Goal: Find specific page/section: Find specific page/section

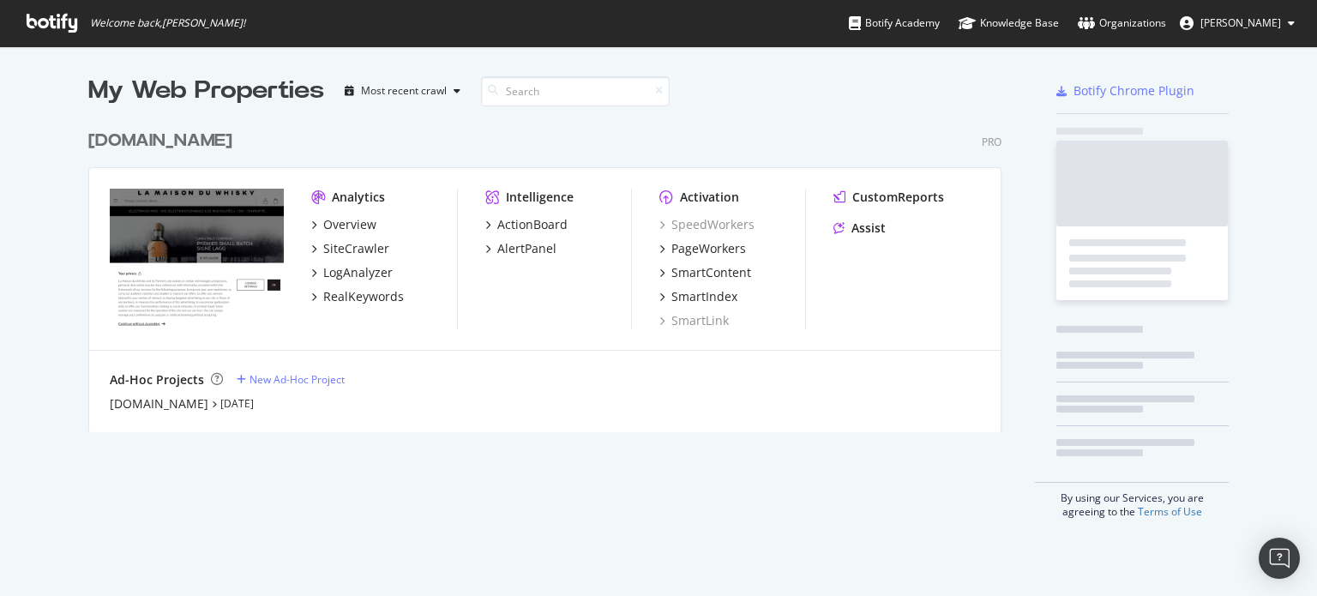
scroll to position [583, 1290]
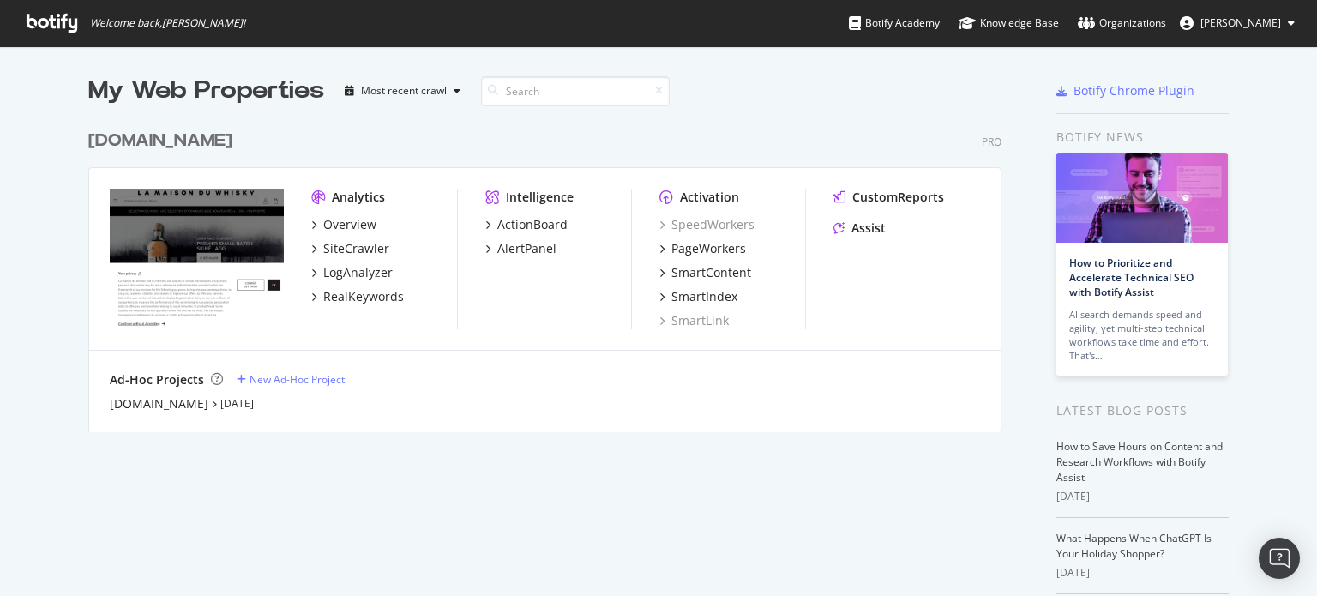
drag, startPoint x: 0, startPoint y: 0, endPoint x: 343, endPoint y: 105, distance: 358.7
click at [343, 105] on div "My Web Properties Most recent crawl" at bounding box center [494, 91] width 812 height 34
click at [693, 253] on div "PageWorkers" at bounding box center [708, 248] width 75 height 17
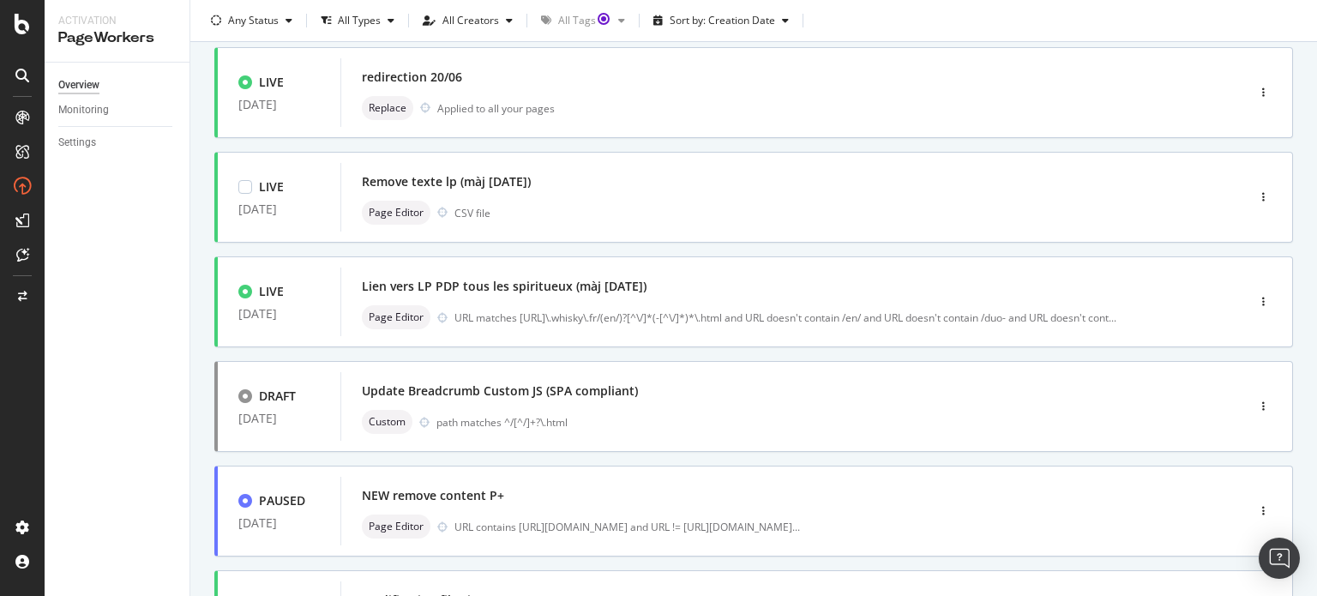
scroll to position [429, 0]
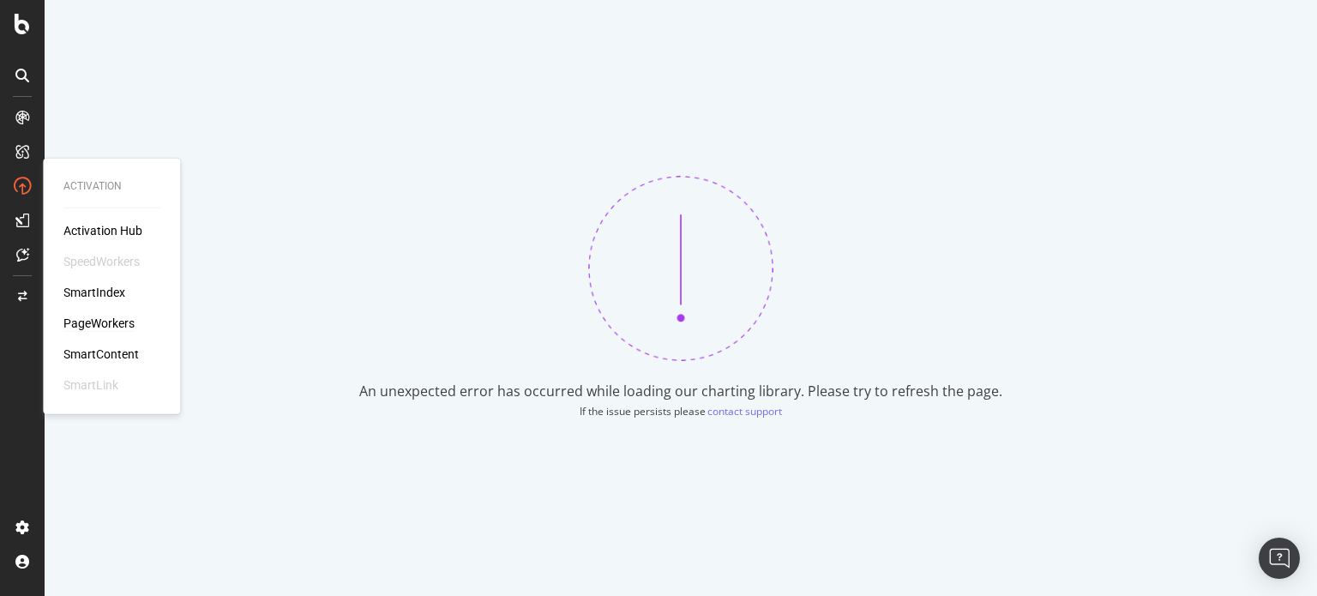
click at [92, 324] on div "PageWorkers" at bounding box center [98, 323] width 71 height 17
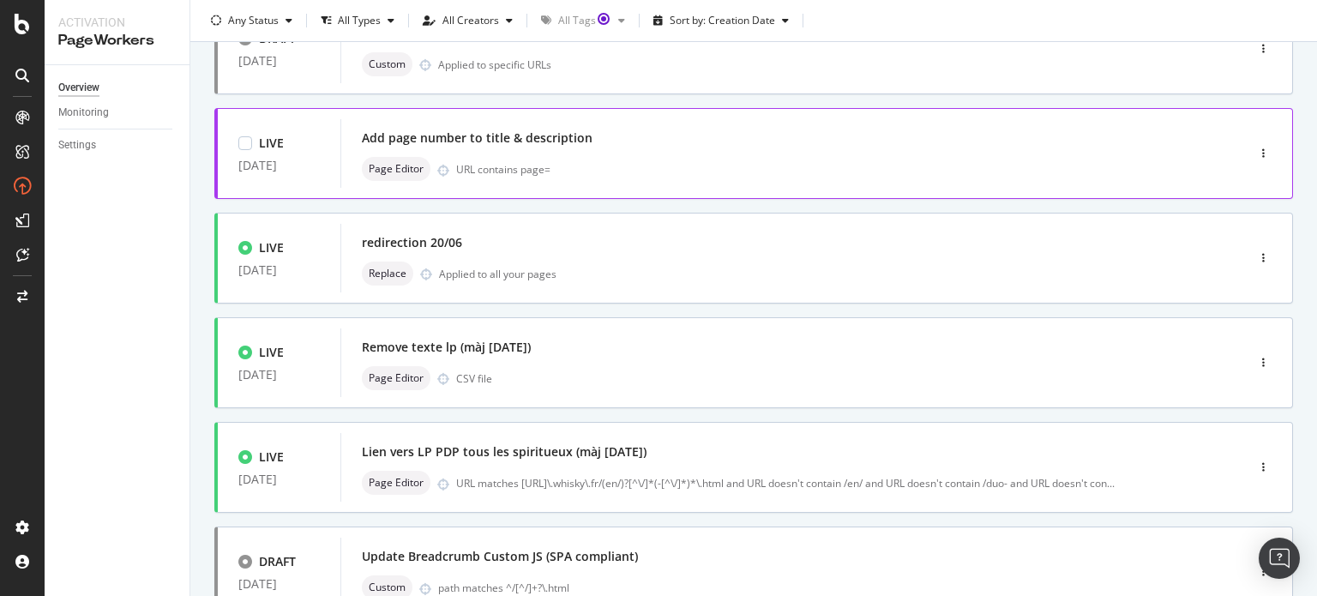
scroll to position [429, 0]
